Goal: Find specific page/section

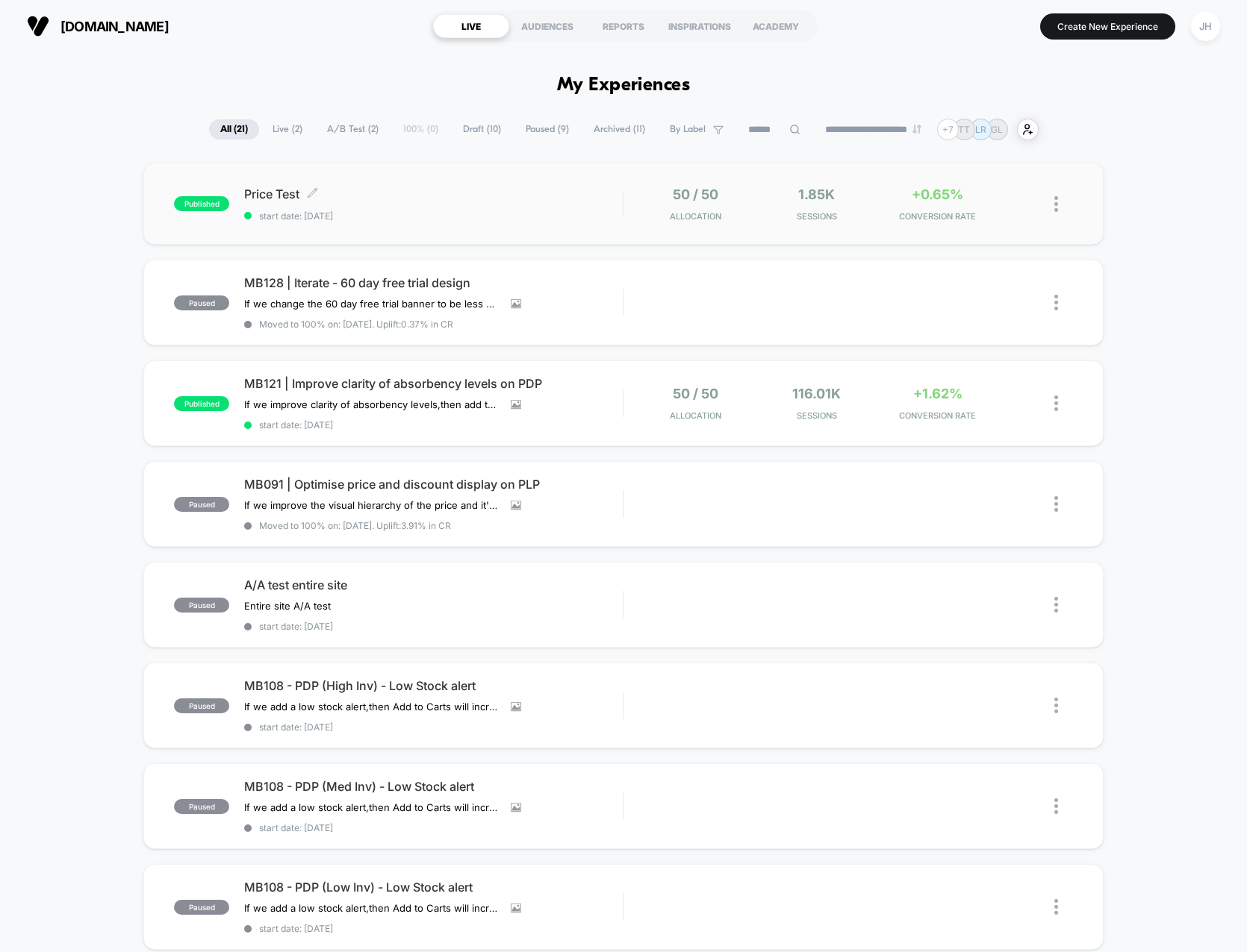
click at [256, 194] on span "Price Test Click to edit experience details" at bounding box center [434, 194] width 379 height 15
click at [951, 206] on div "+0.65% CONVERSION RATE" at bounding box center [938, 204] width 114 height 35
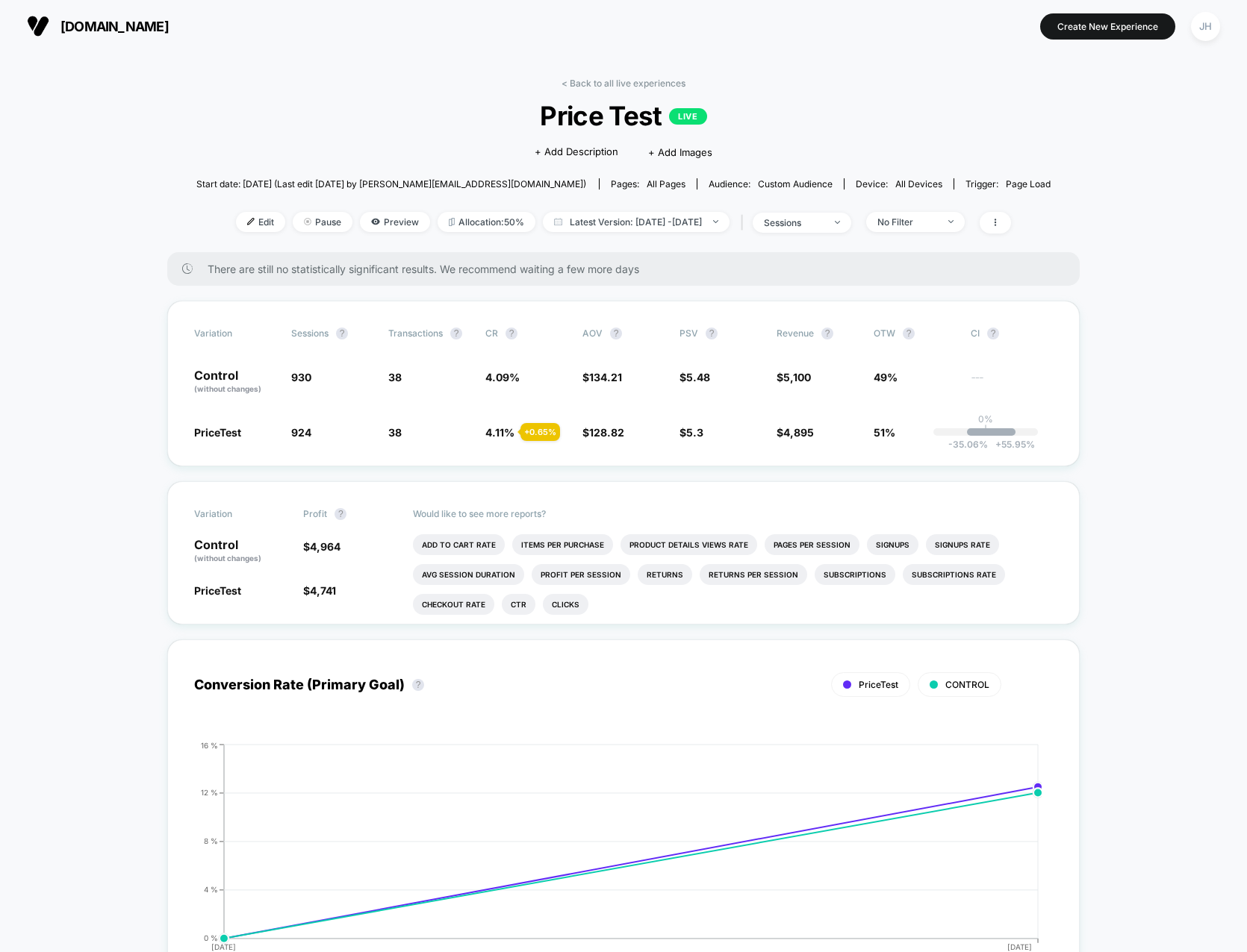
drag, startPoint x: 97, startPoint y: 215, endPoint x: 151, endPoint y: 112, distance: 116.3
